Goal: Information Seeking & Learning: Learn about a topic

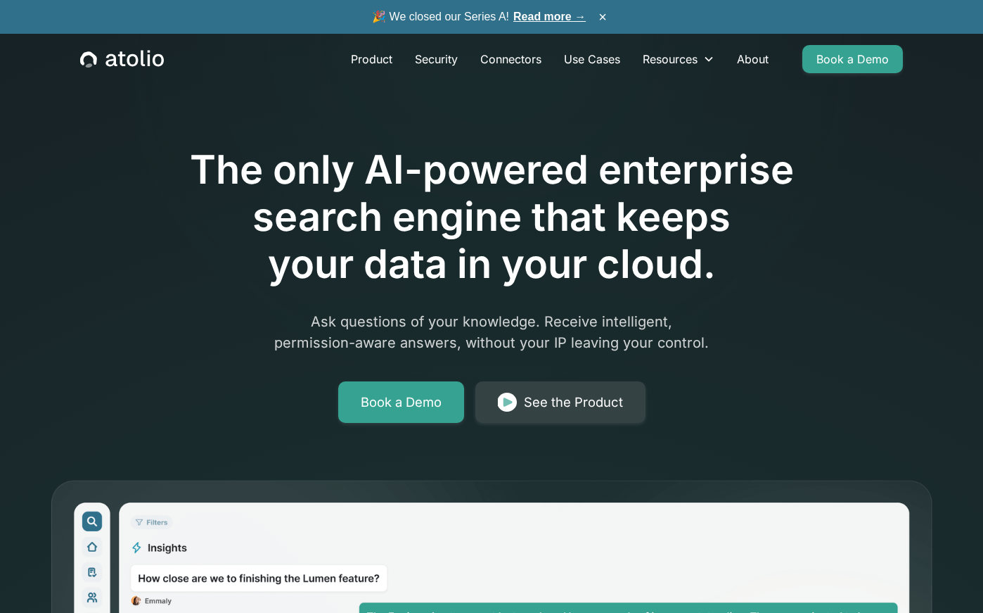
click at [537, 19] on link "Read more →" at bounding box center [549, 17] width 72 height 12
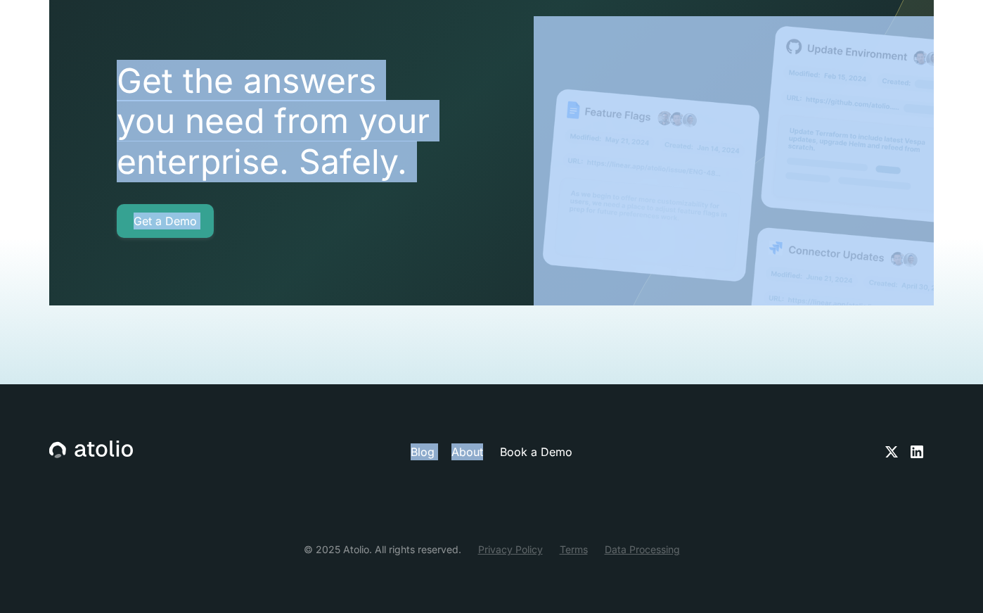
drag, startPoint x: 132, startPoint y: 141, endPoint x: 380, endPoint y: 235, distance: 266.2
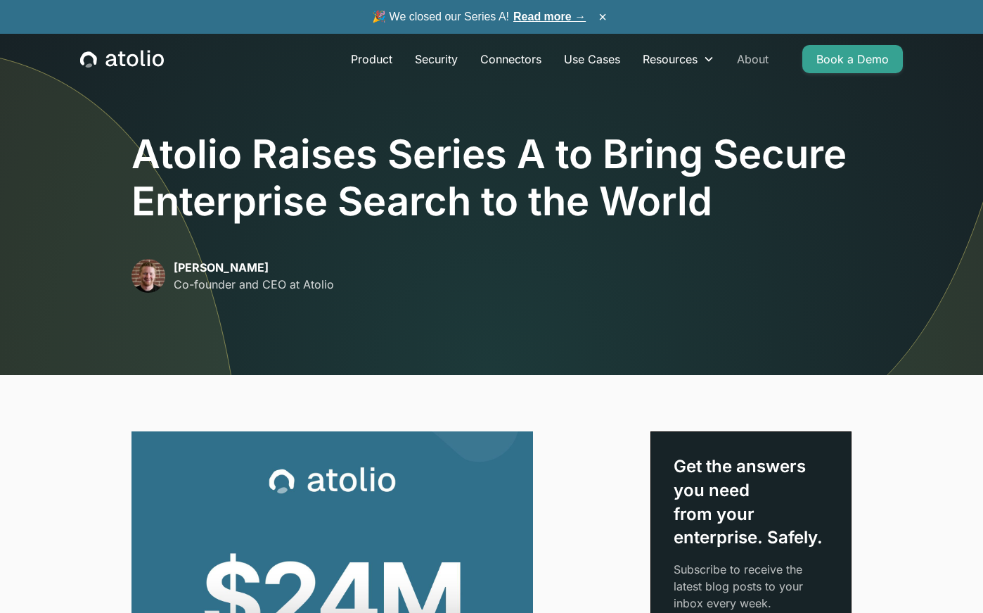
click at [747, 58] on link "About" at bounding box center [753, 59] width 54 height 28
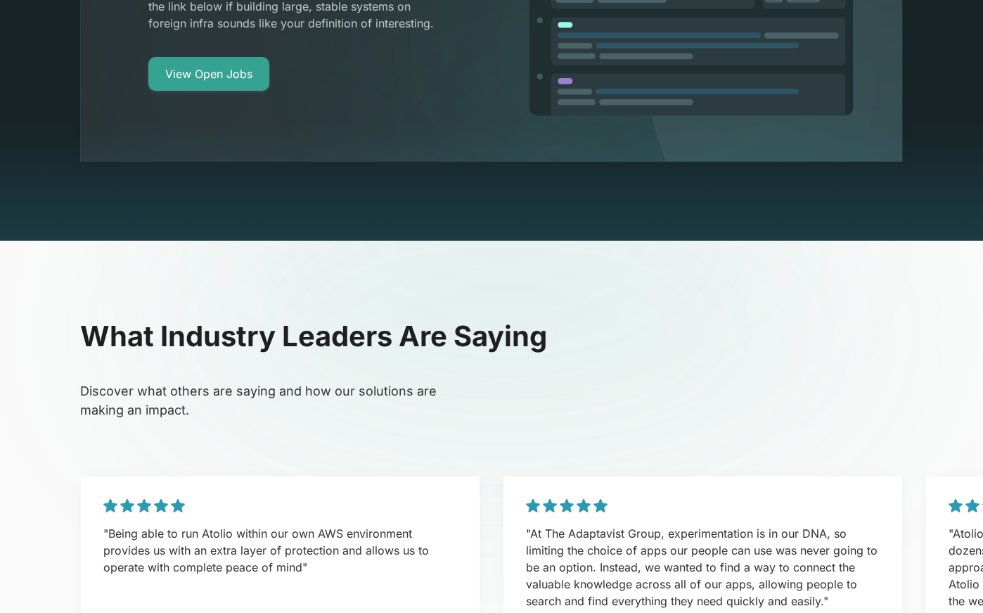
scroll to position [3395, 0]
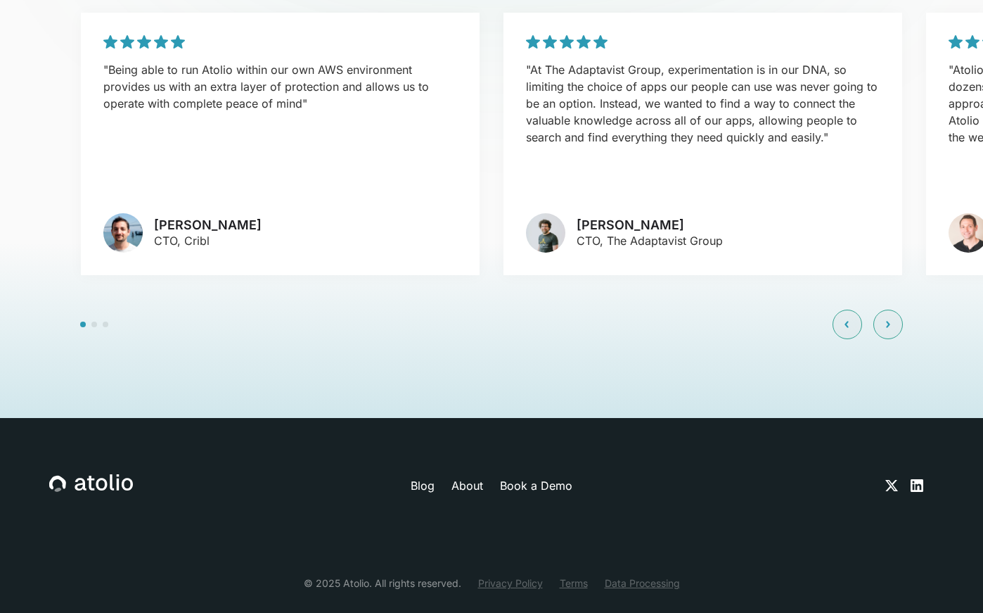
click at [914, 477] on icon at bounding box center [917, 485] width 17 height 17
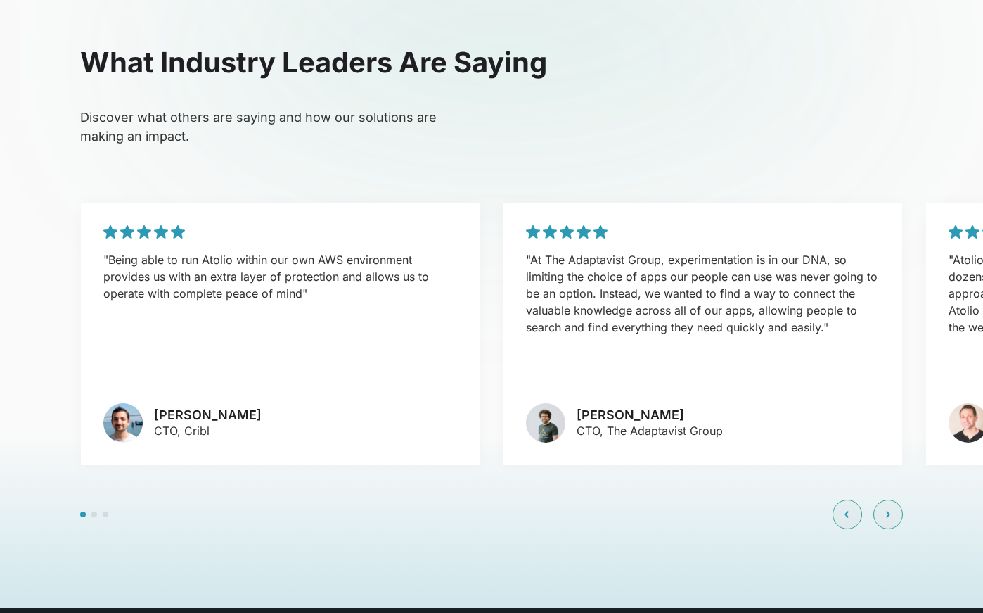
scroll to position [3201, 0]
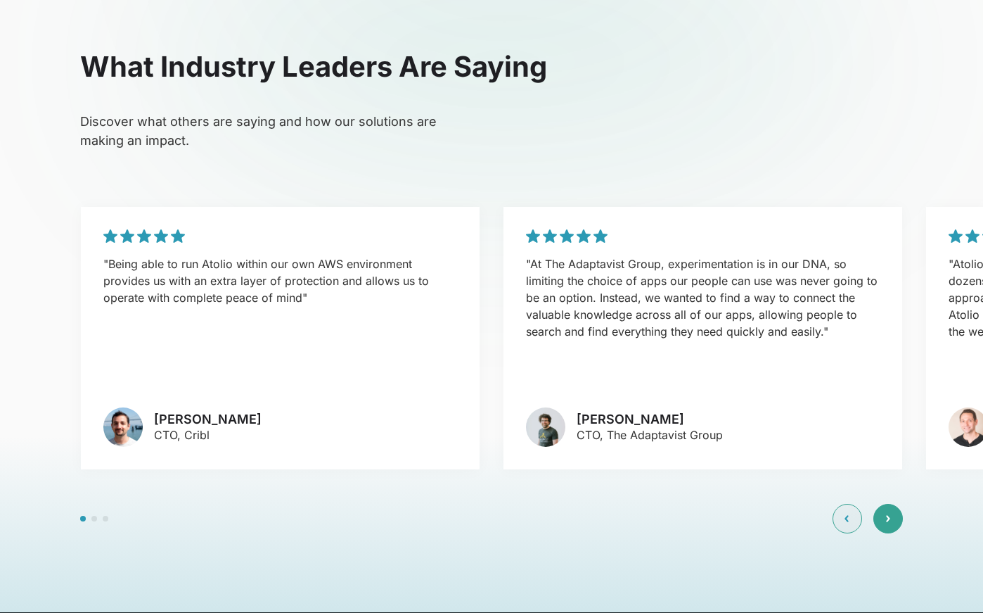
click at [886, 514] on icon at bounding box center [888, 518] width 4 height 8
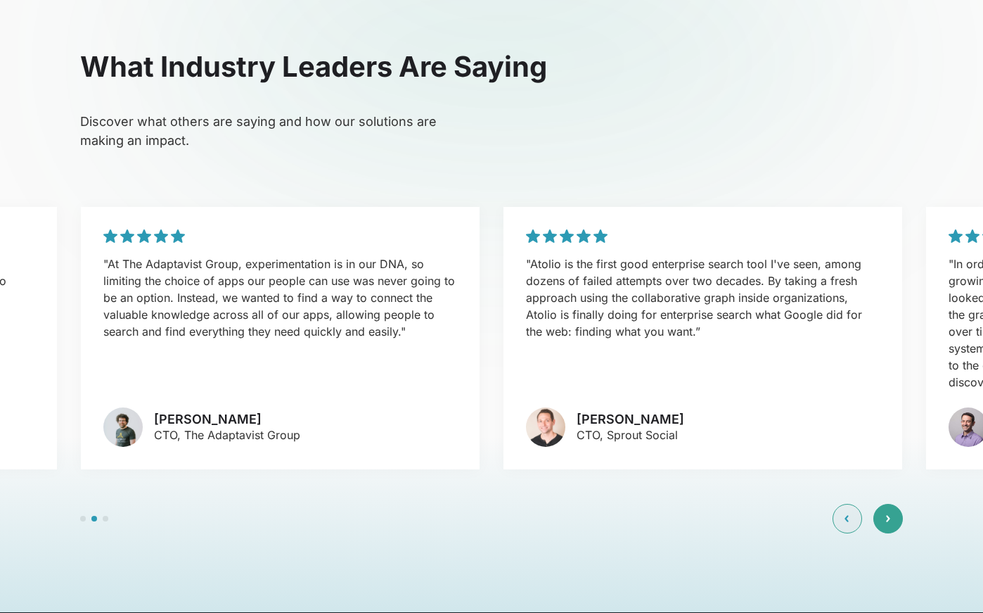
click at [895, 504] on div at bounding box center [889, 519] width 30 height 30
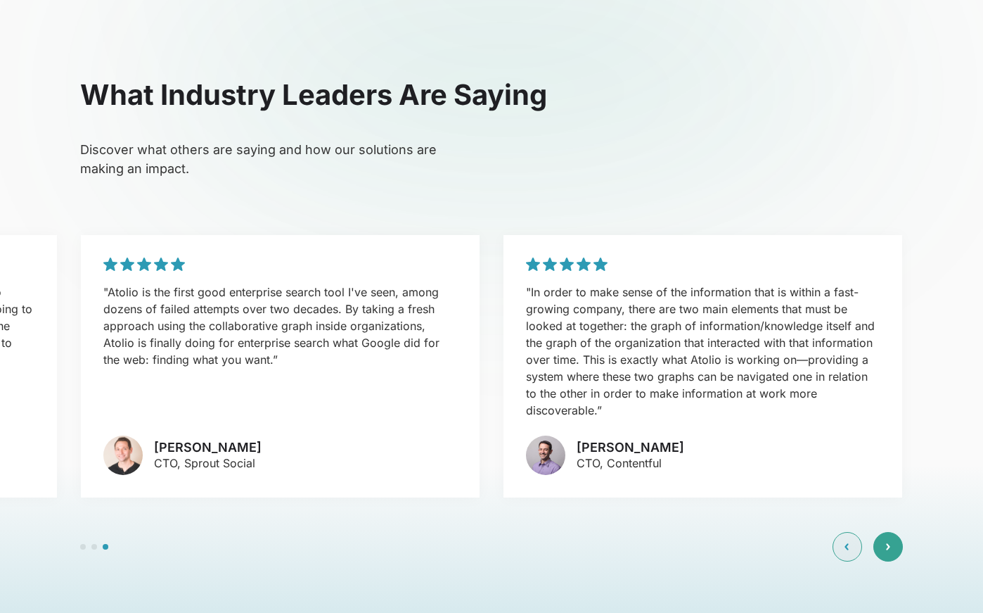
scroll to position [3171, 0]
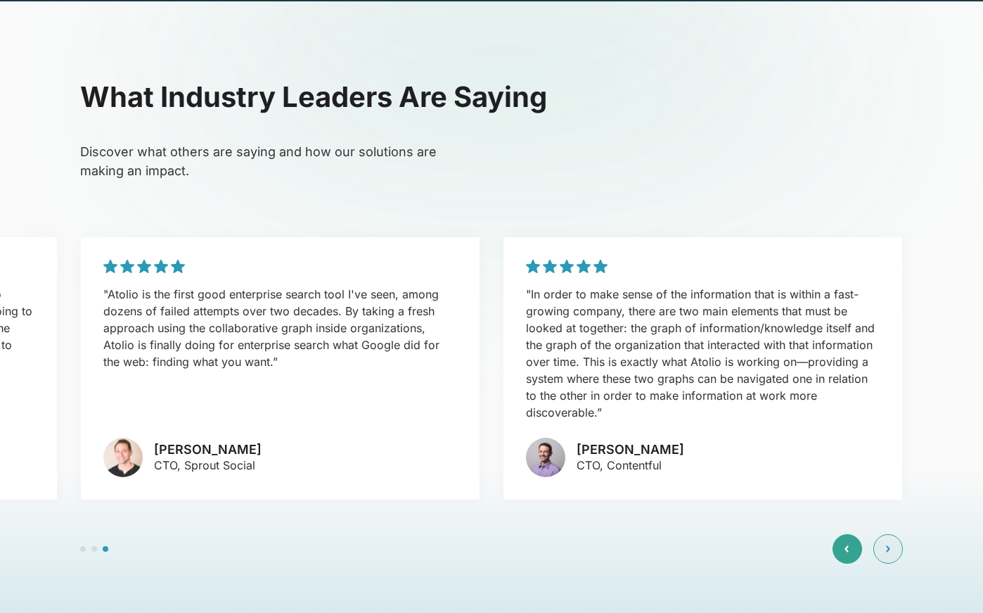
click at [841, 534] on div at bounding box center [848, 549] width 30 height 30
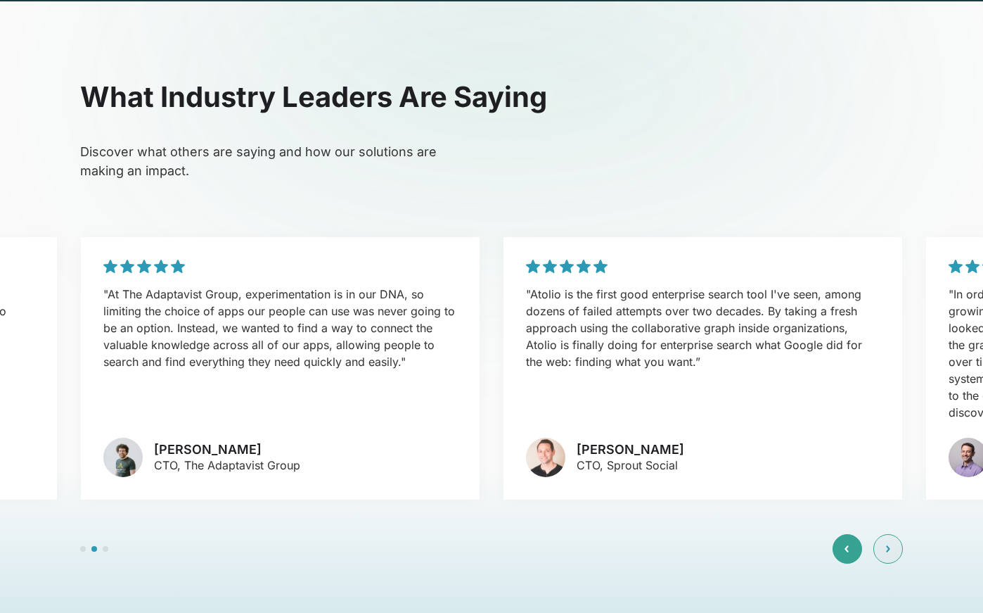
click at [851, 534] on div at bounding box center [848, 549] width 30 height 30
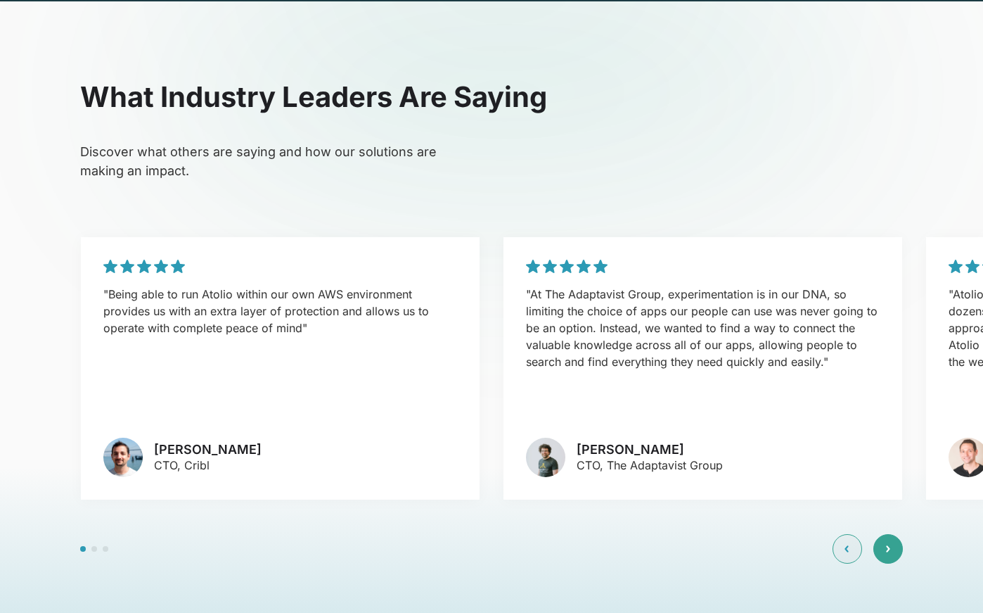
click at [888, 546] on icon at bounding box center [889, 548] width 2 height 5
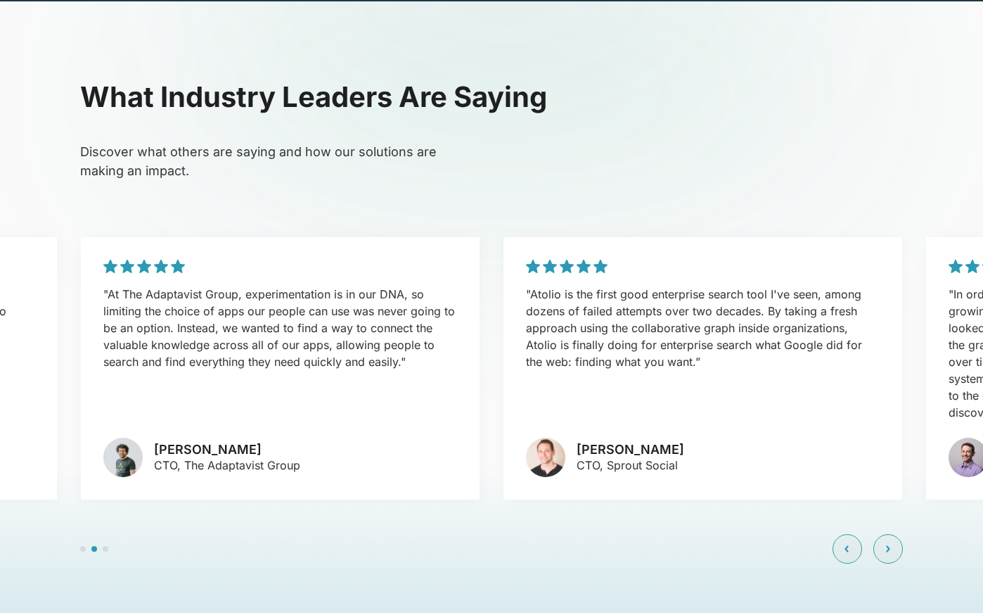
scroll to position [3171, 0]
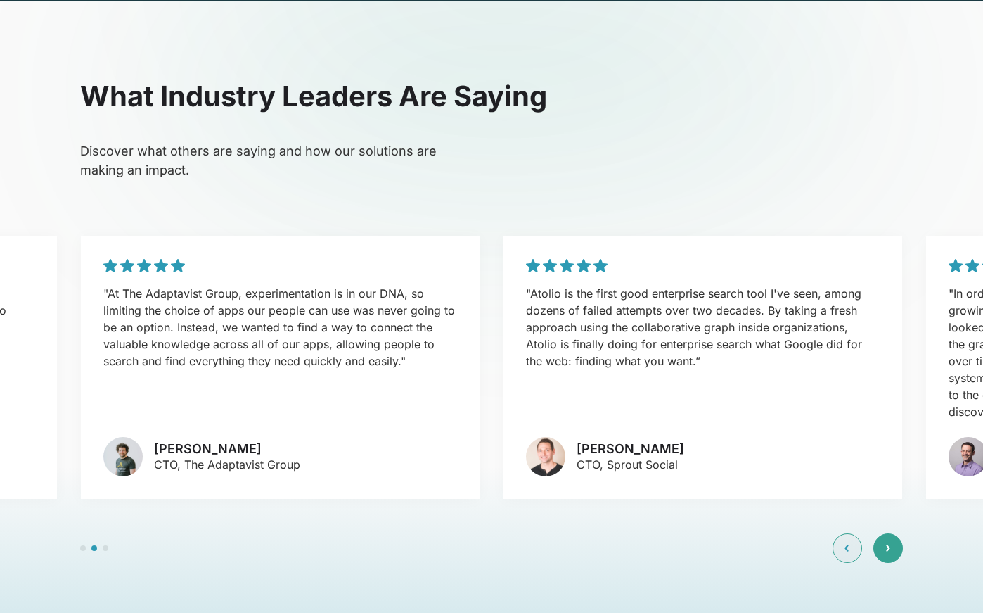
click at [888, 544] on icon at bounding box center [888, 548] width 4 height 8
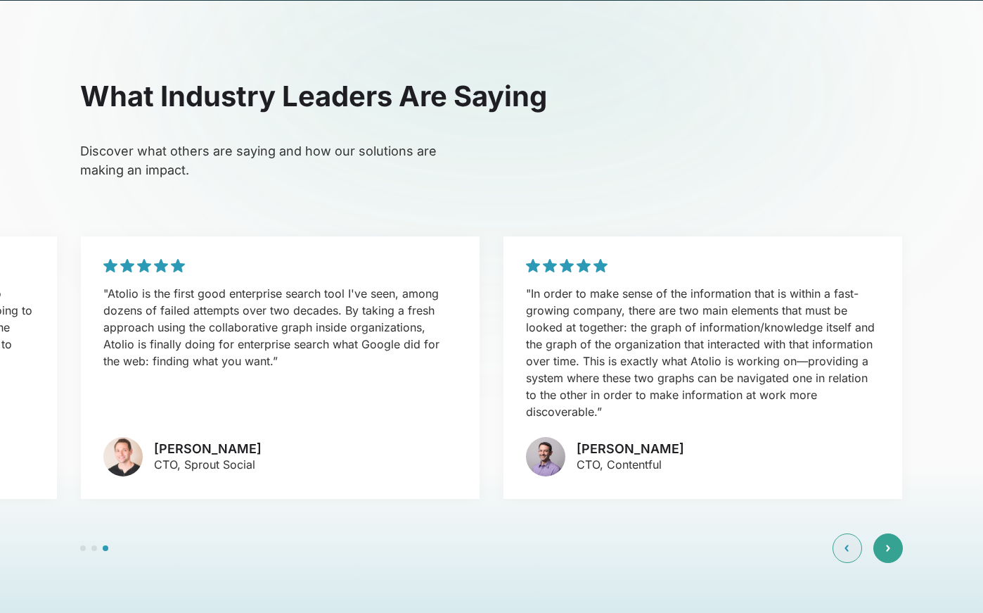
click at [893, 533] on div at bounding box center [889, 548] width 30 height 30
click at [852, 533] on div at bounding box center [848, 548] width 30 height 30
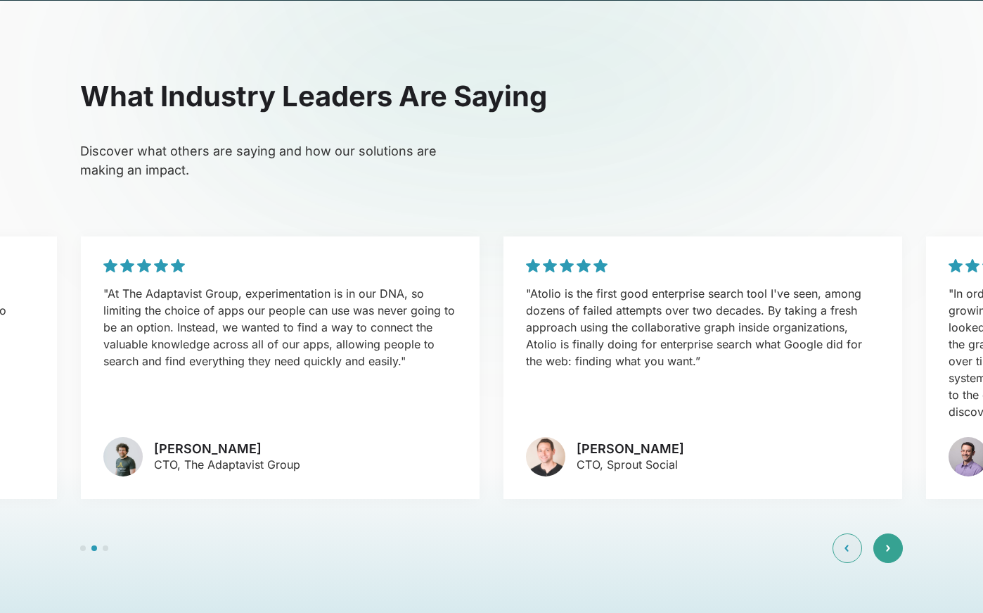
click at [893, 533] on div at bounding box center [889, 548] width 30 height 30
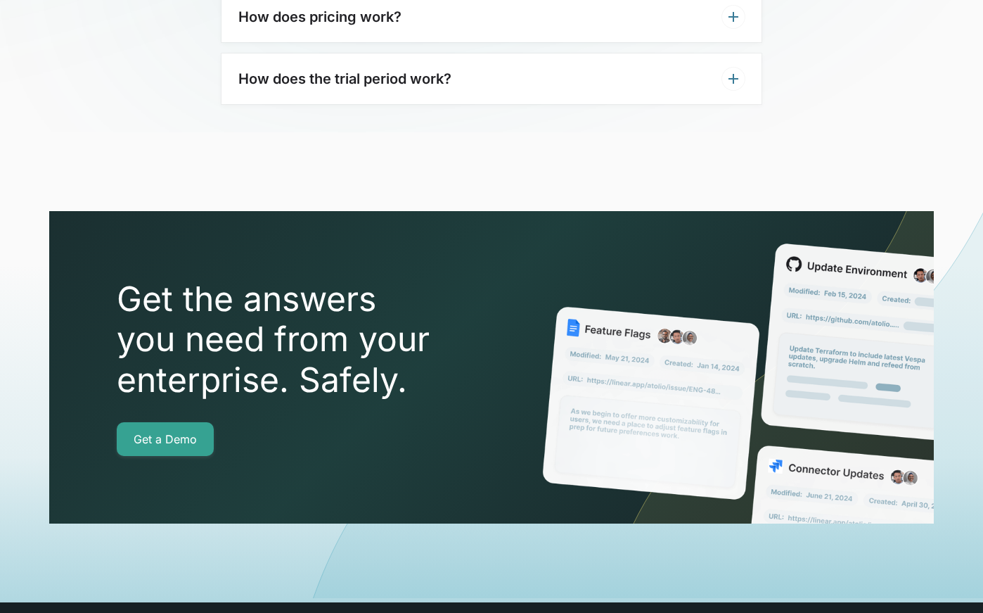
scroll to position [4956, 0]
